Goal: Use online tool/utility

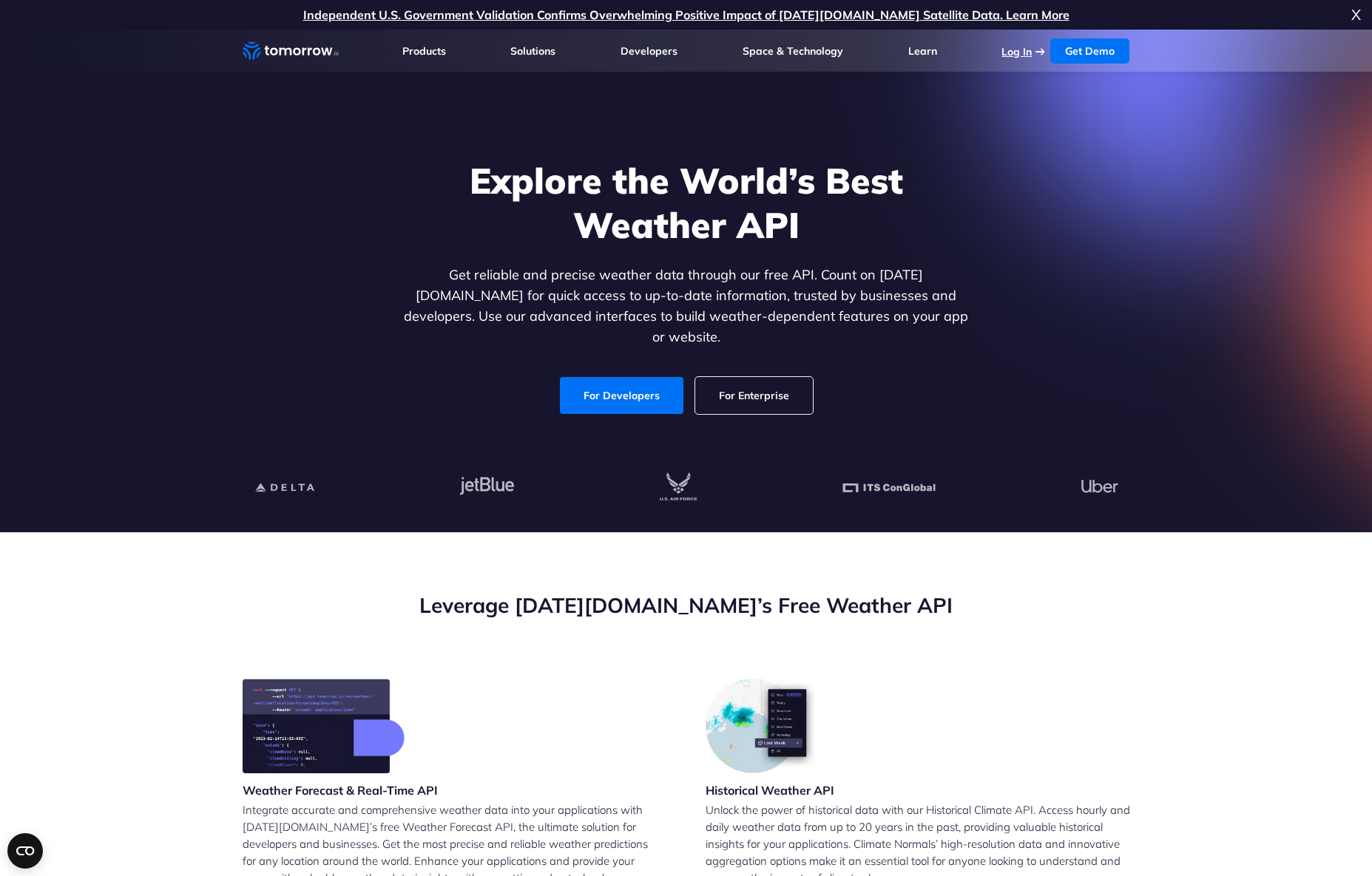
click at [1015, 51] on link "Log In" at bounding box center [1016, 51] width 30 height 13
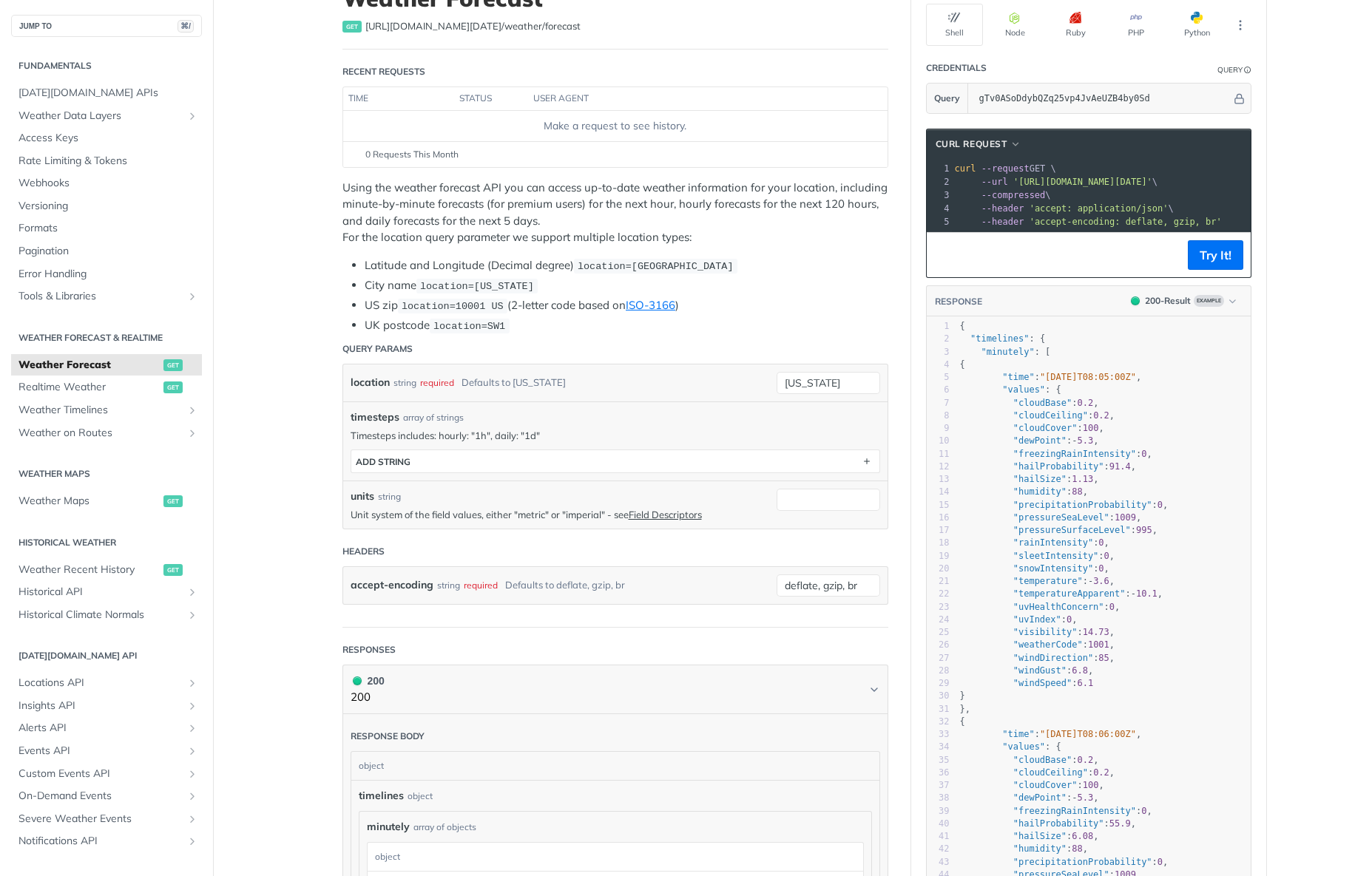
scroll to position [120, 0]
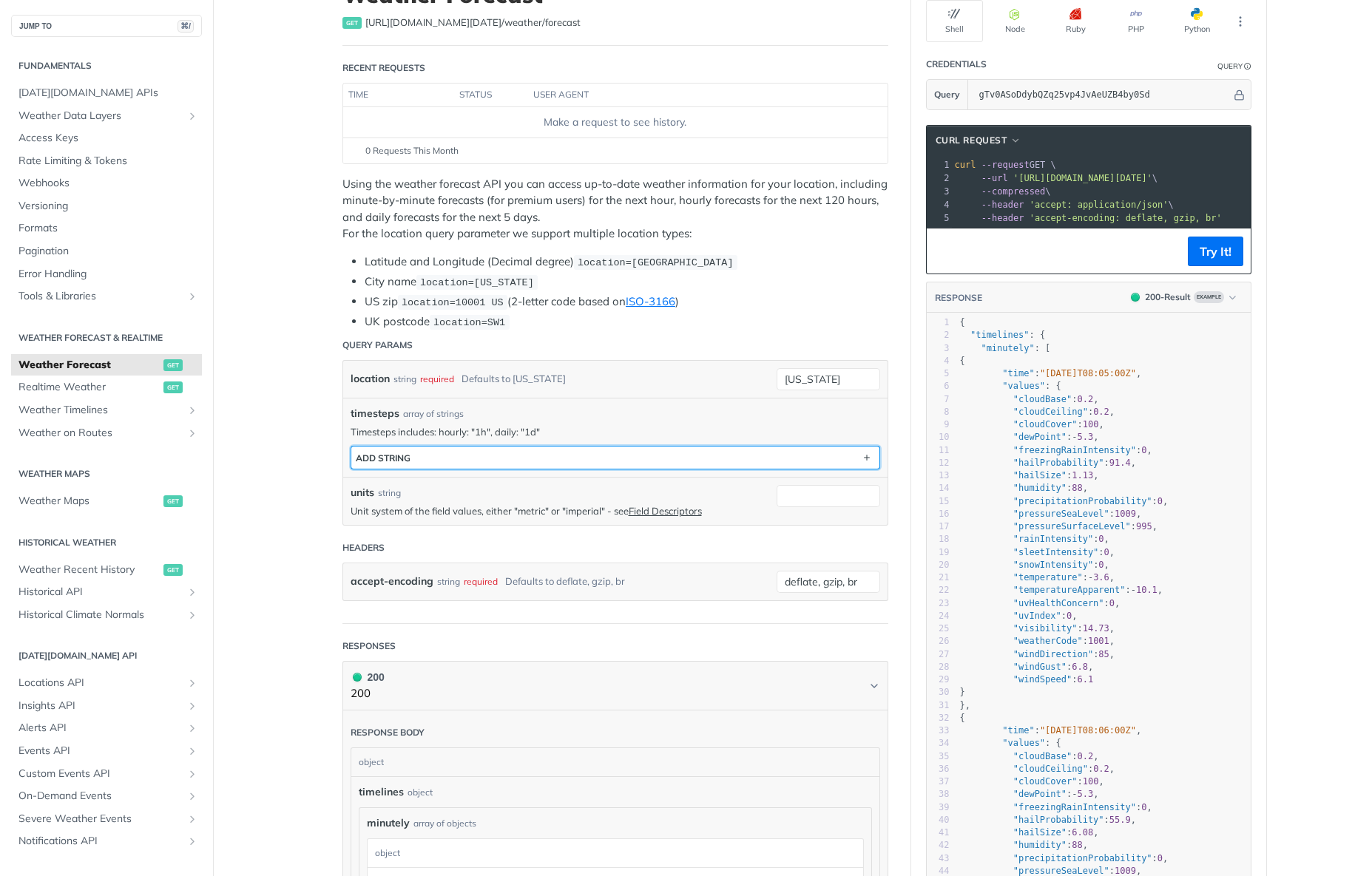
click at [470, 457] on button "ADD string" at bounding box center [615, 457] width 528 height 22
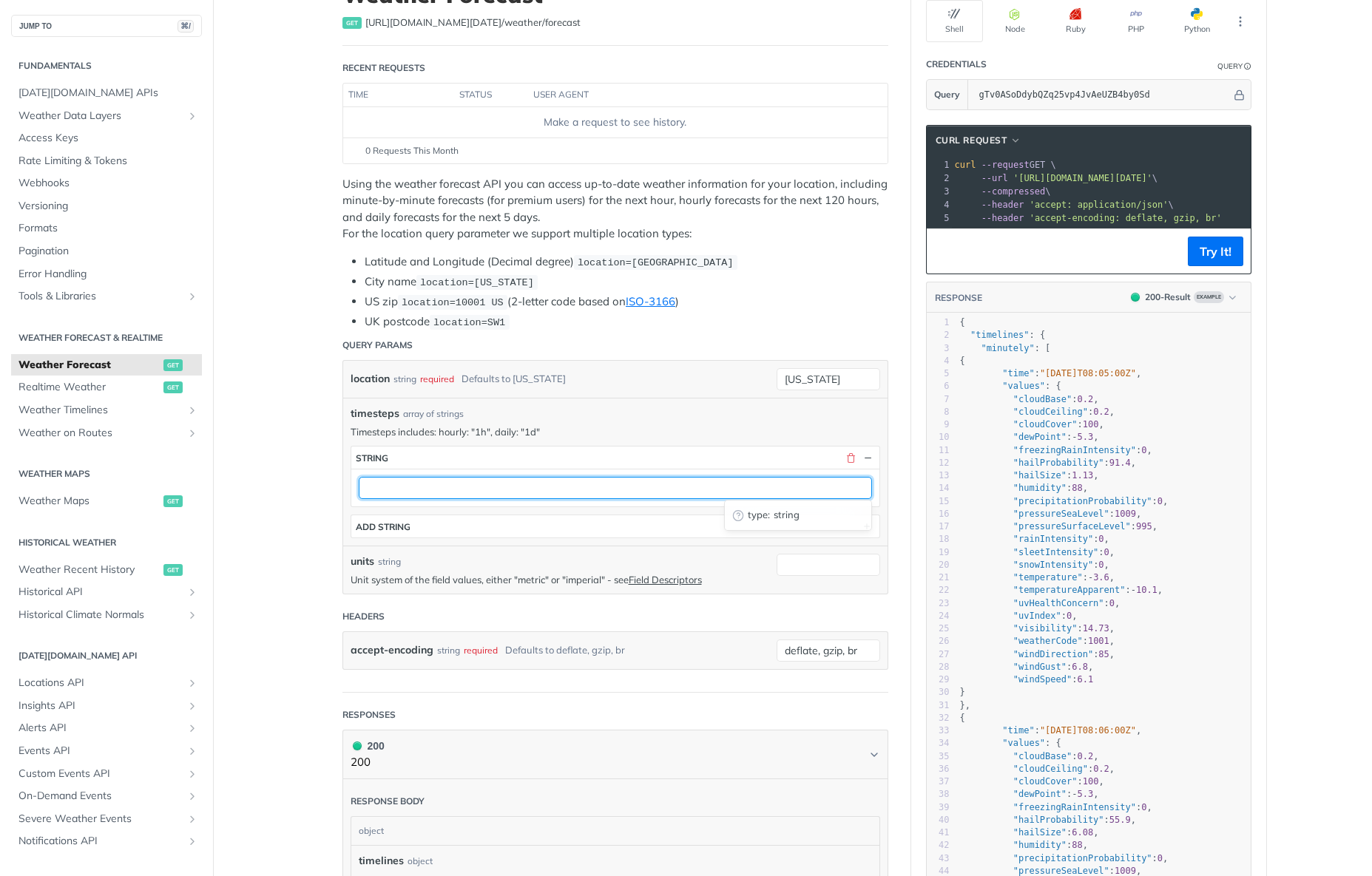
click at [439, 487] on input "text" at bounding box center [615, 487] width 513 height 22
type input "1d"
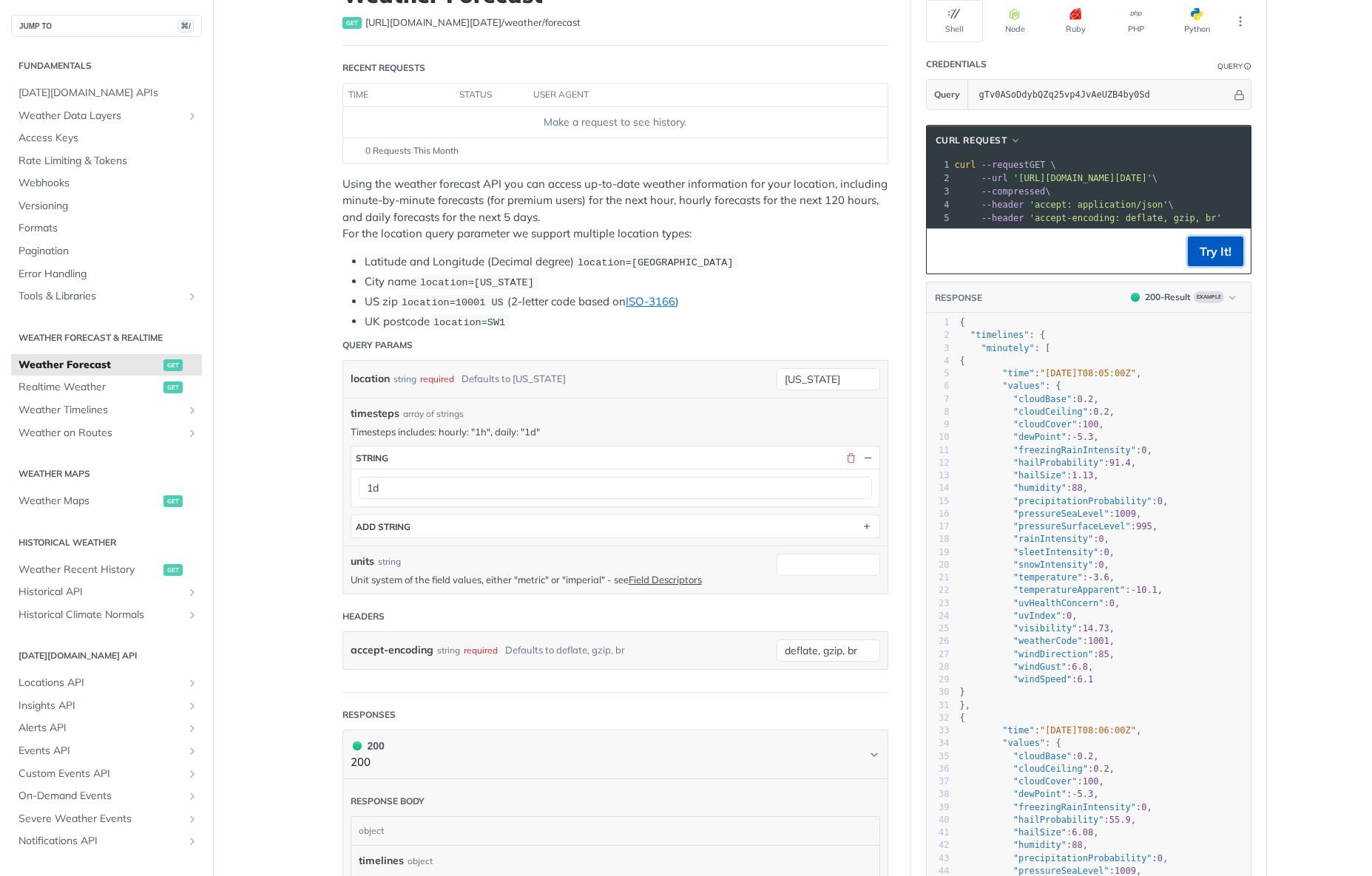
click at [1219, 250] on button "Try It!" at bounding box center [1215, 251] width 56 height 30
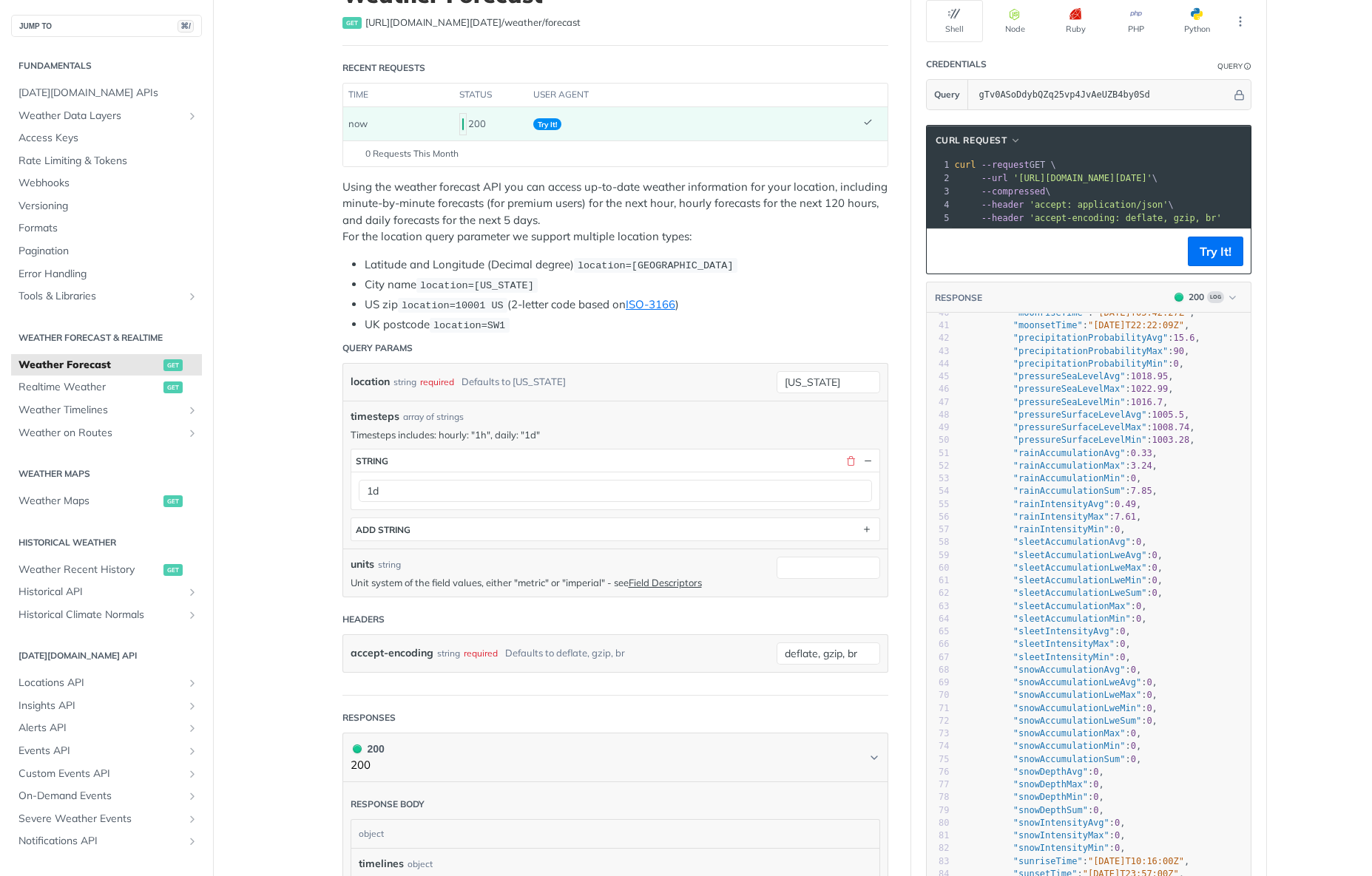
scroll to position [0, 0]
